Goal: Transaction & Acquisition: Purchase product/service

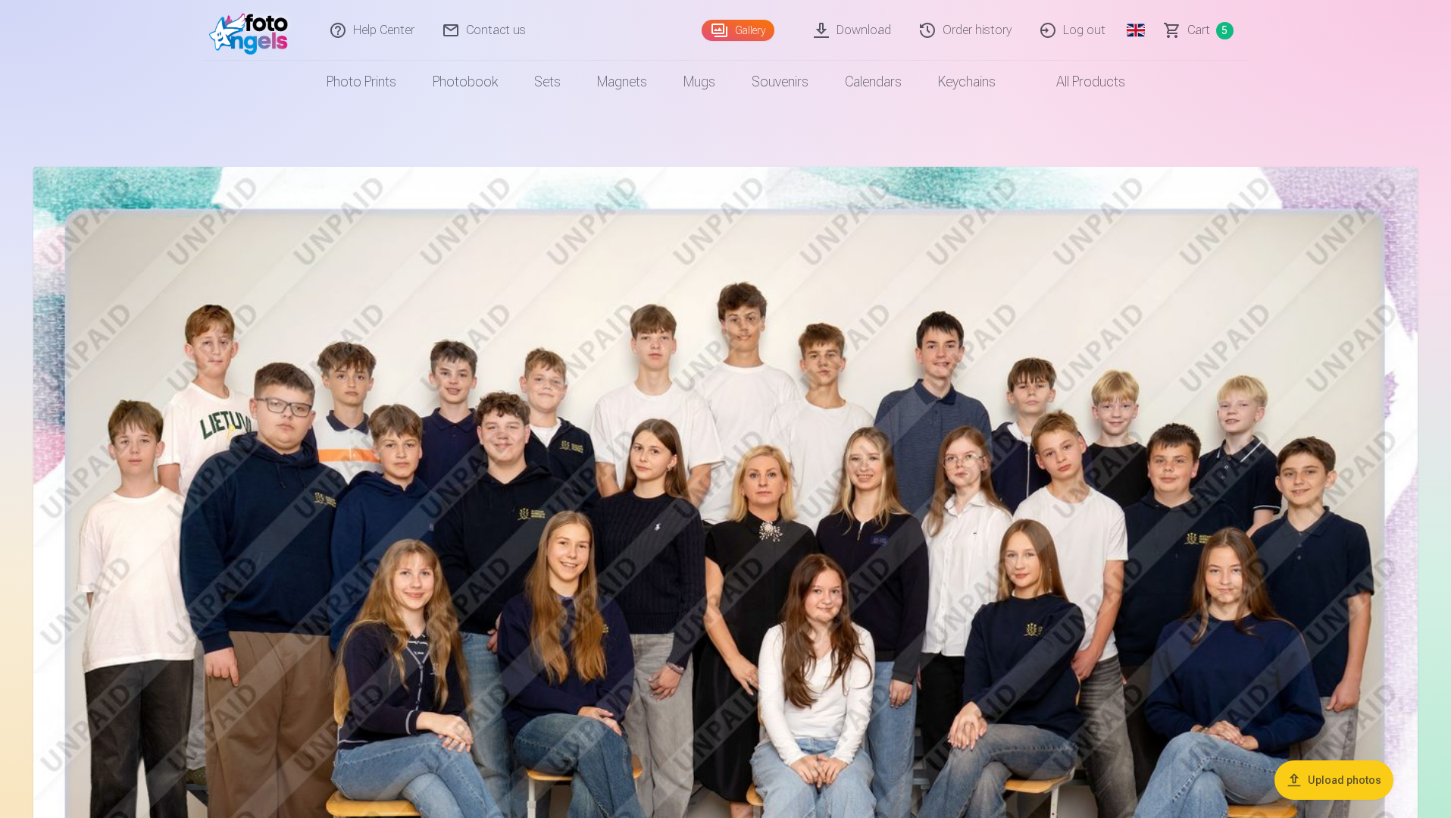
click at [1196, 31] on span "Сart" at bounding box center [1199, 30] width 23 height 18
